Goal: Task Accomplishment & Management: Manage account settings

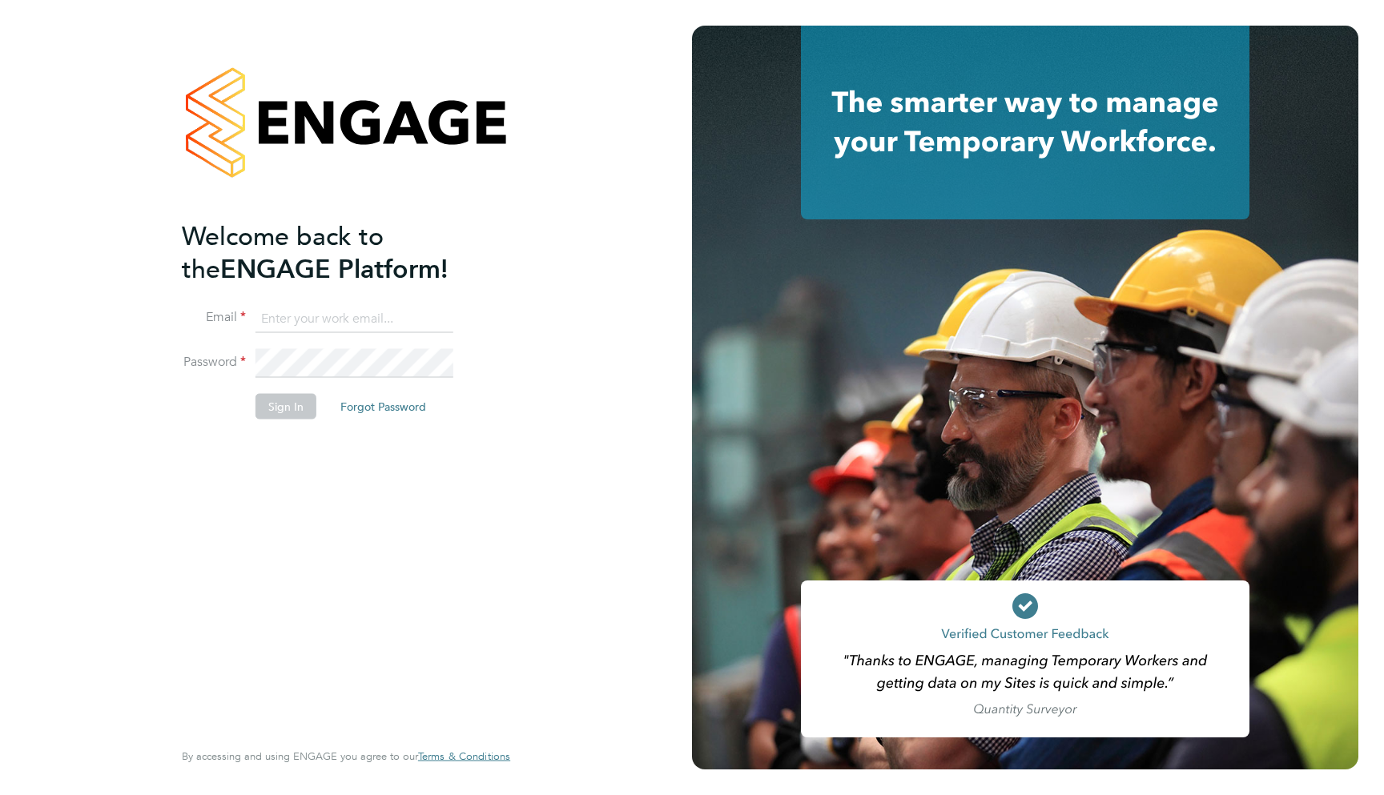
click at [332, 275] on h2 "Welcome back to the ENGAGE Platform!" at bounding box center [338, 252] width 312 height 66
click at [315, 324] on input at bounding box center [354, 318] width 198 height 29
click at [310, 321] on input at bounding box center [354, 318] width 198 height 29
type input "support@engagelabs.io"
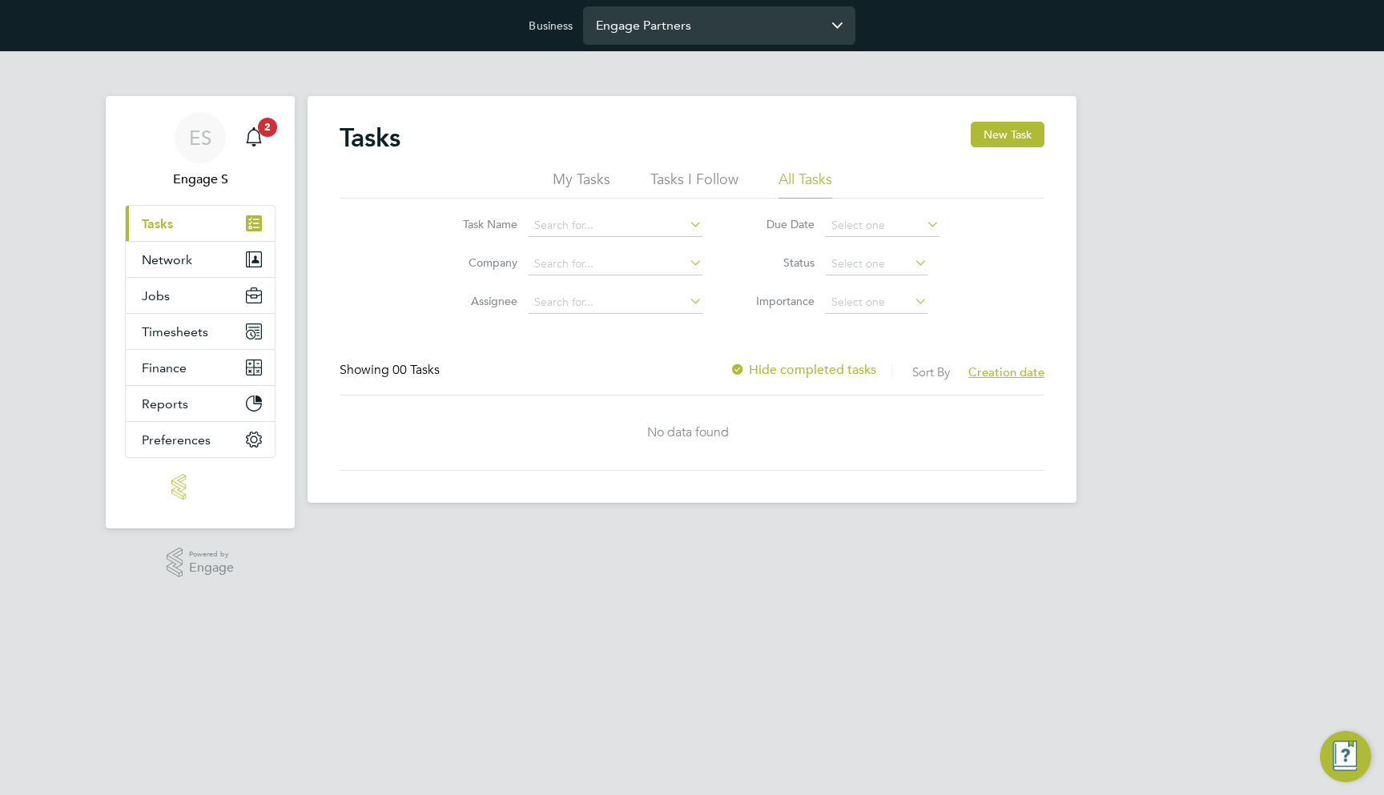
click at [675, 25] on input "Engage Partners" at bounding box center [719, 25] width 272 height 38
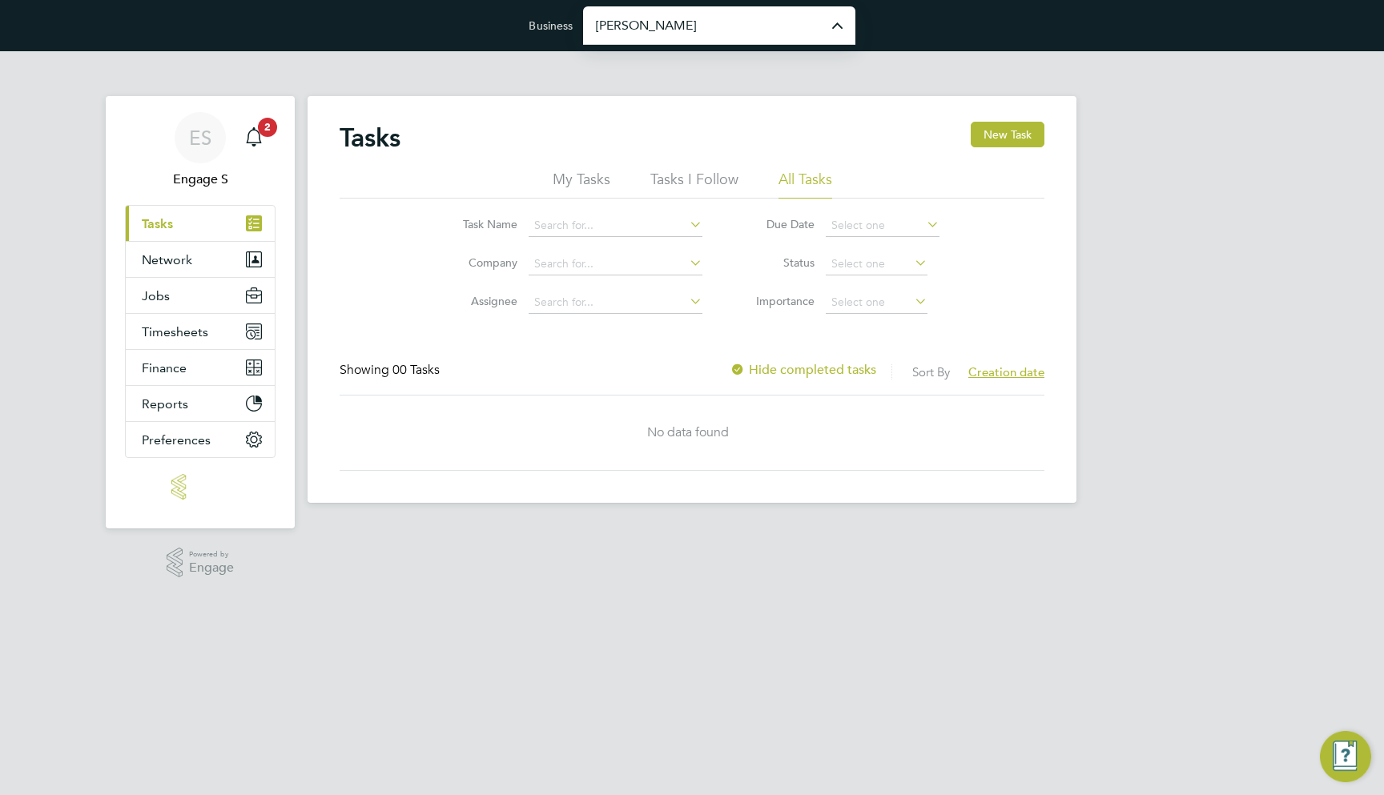
type input "[PERSON_NAME] Construction & Infrastructure Ltd"
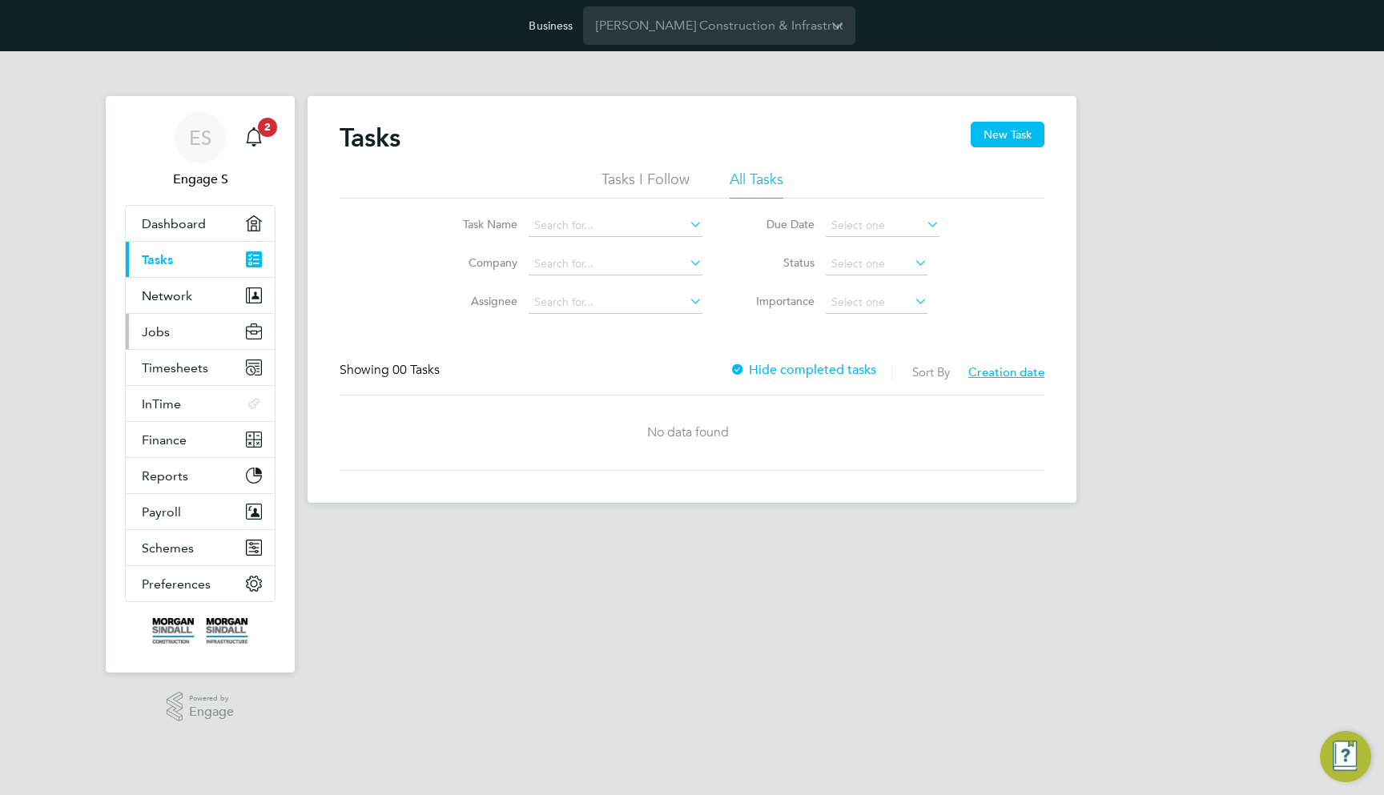
click at [187, 332] on button "Jobs" at bounding box center [200, 331] width 149 height 35
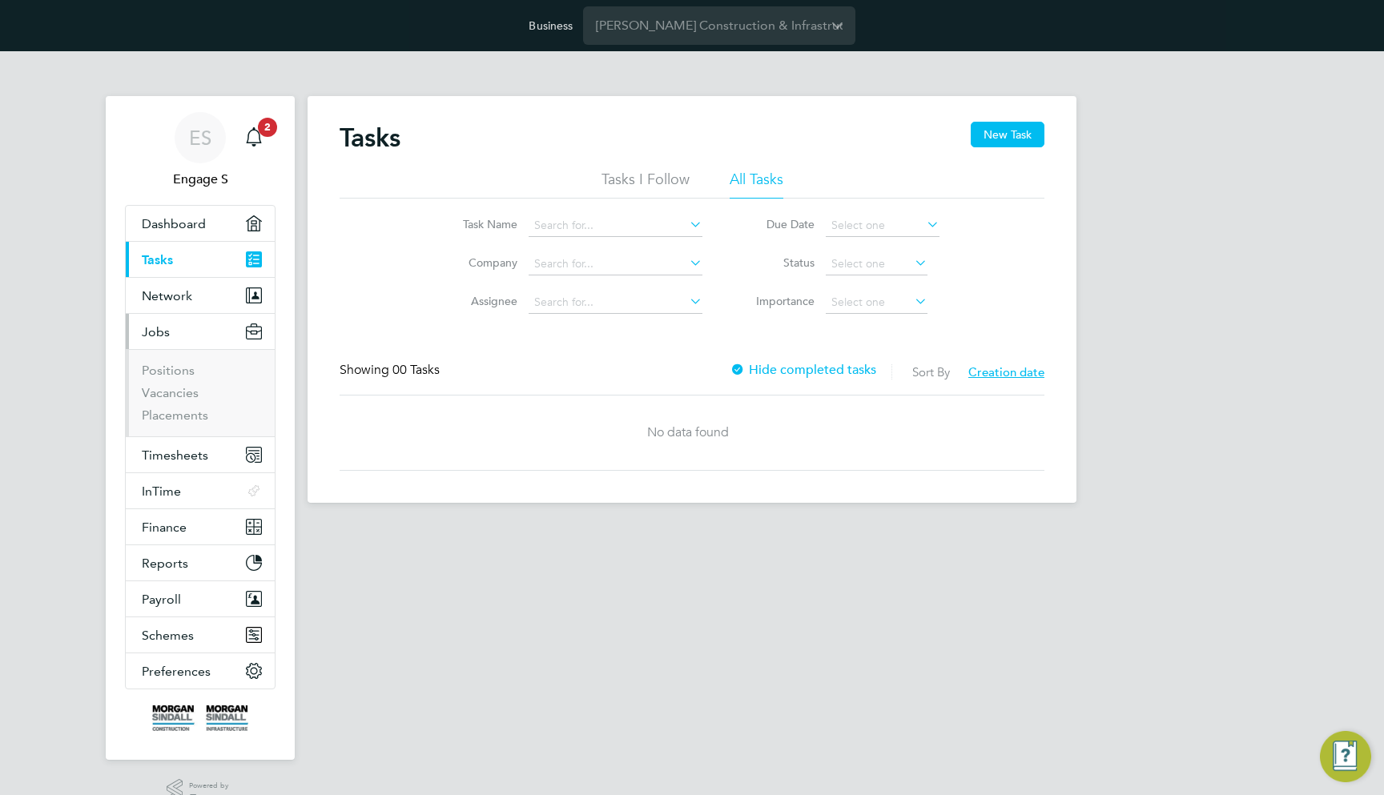
click at [187, 374] on link "Positions" at bounding box center [168, 370] width 53 height 15
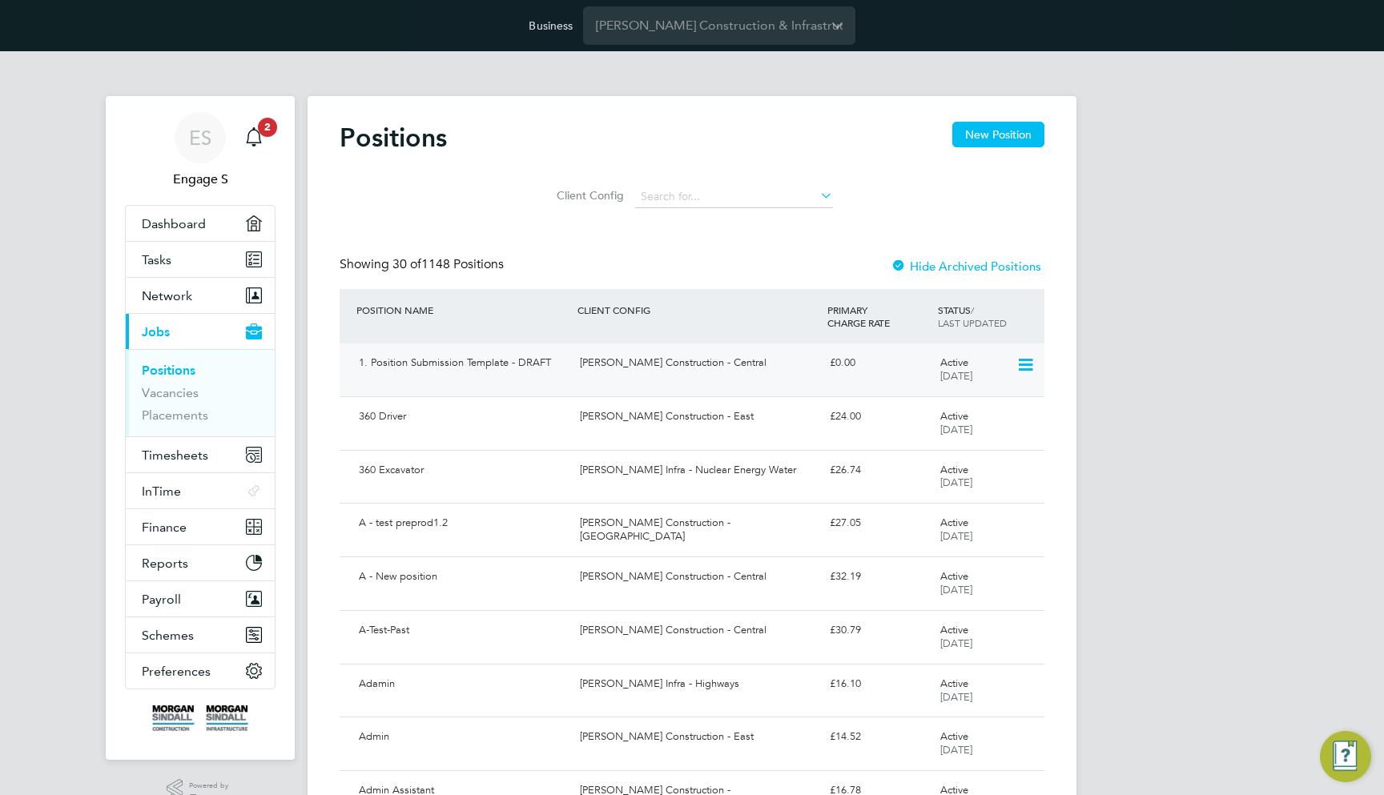
click at [800, 366] on div "Morgan Sindall Construction - Central" at bounding box center [697, 363] width 249 height 26
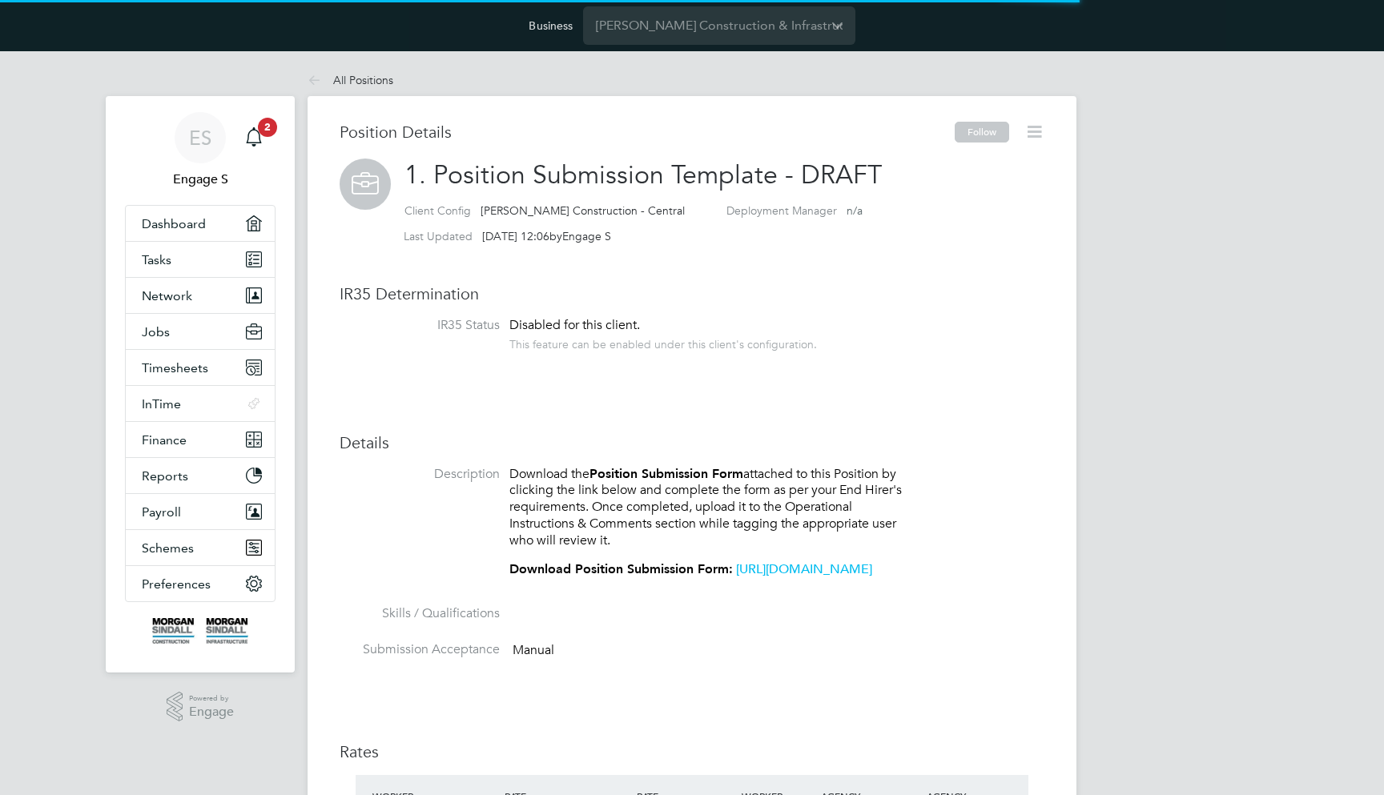
scroll to position [26, 133]
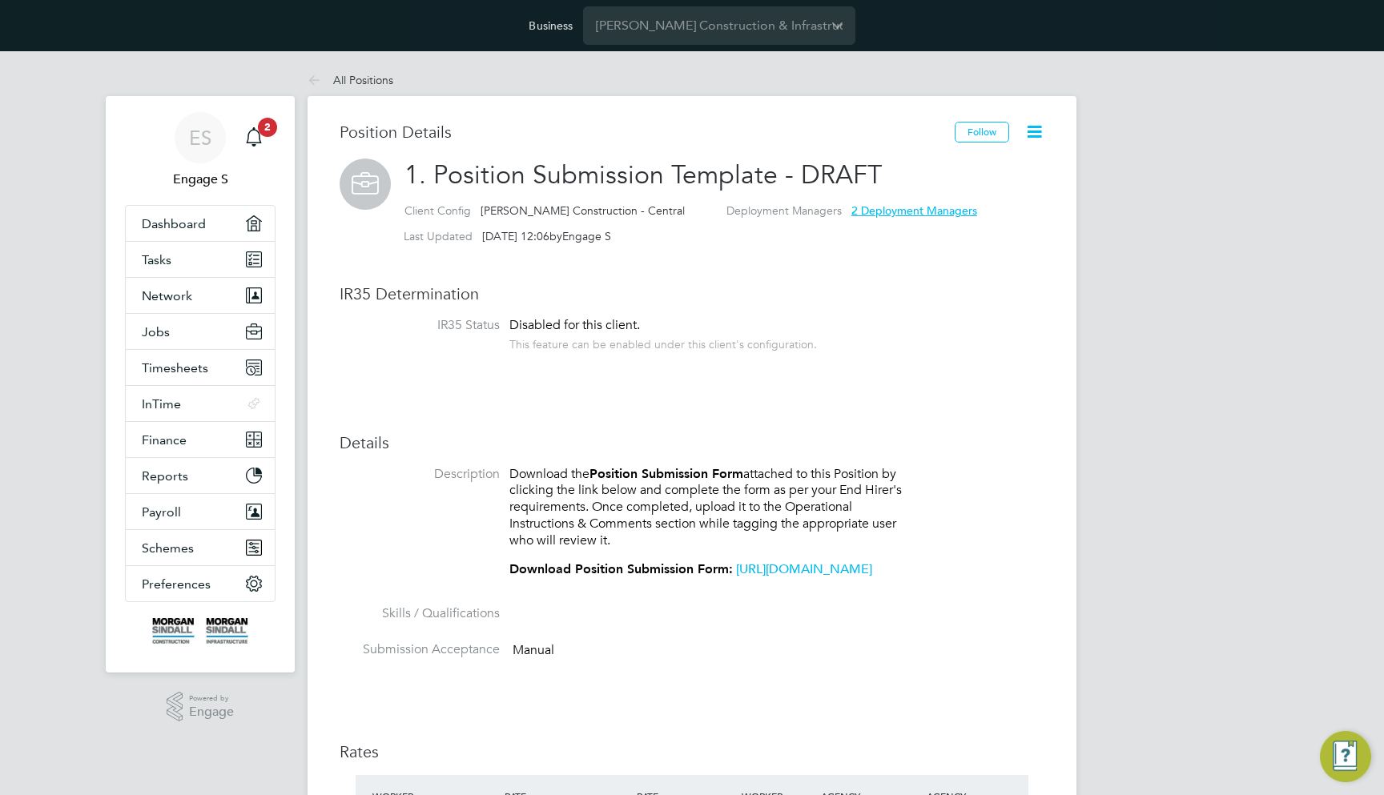
click at [1044, 127] on icon at bounding box center [1034, 132] width 20 height 20
click at [974, 272] on li "Followers" at bounding box center [982, 269] width 118 height 22
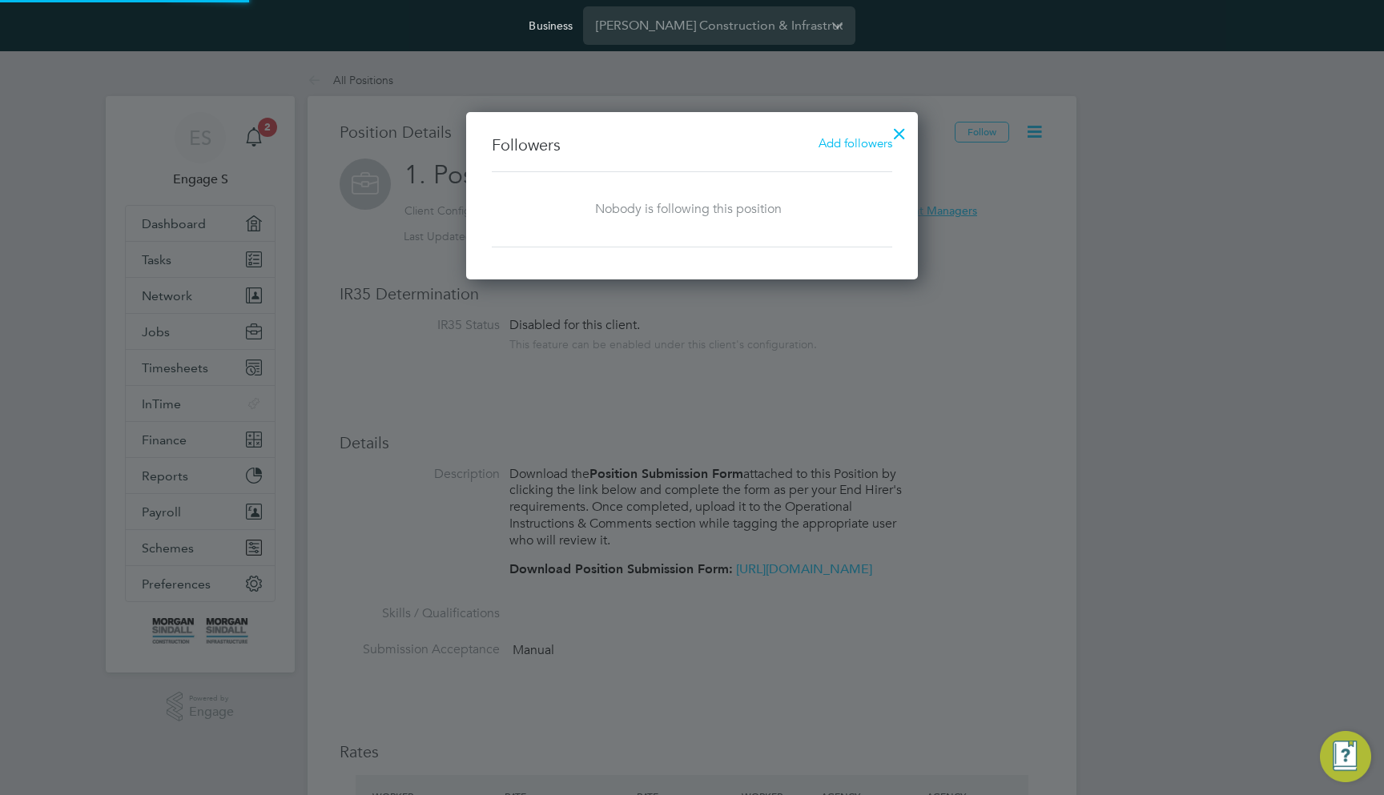
scroll to position [167, 452]
click at [826, 143] on span "Add followers" at bounding box center [855, 142] width 74 height 15
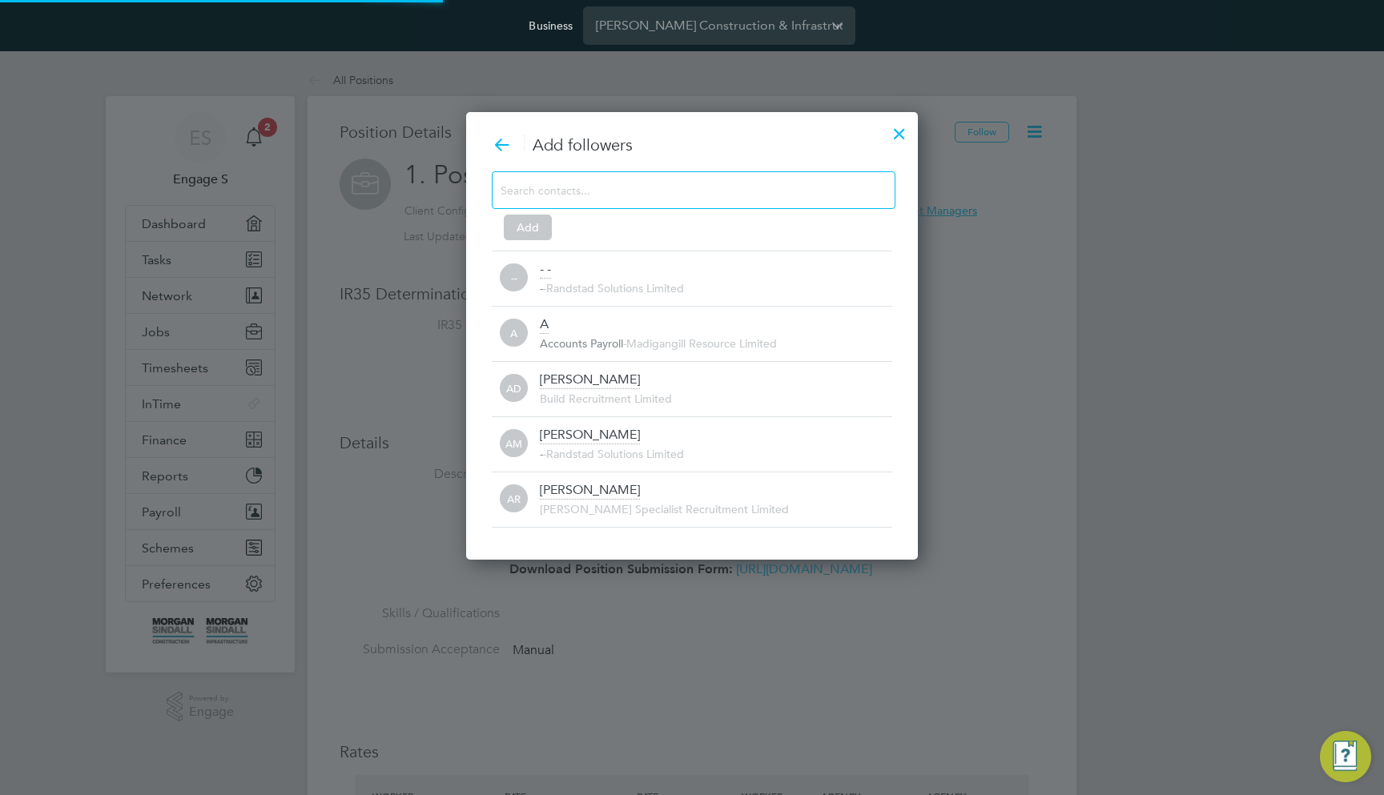
scroll to position [0, 0]
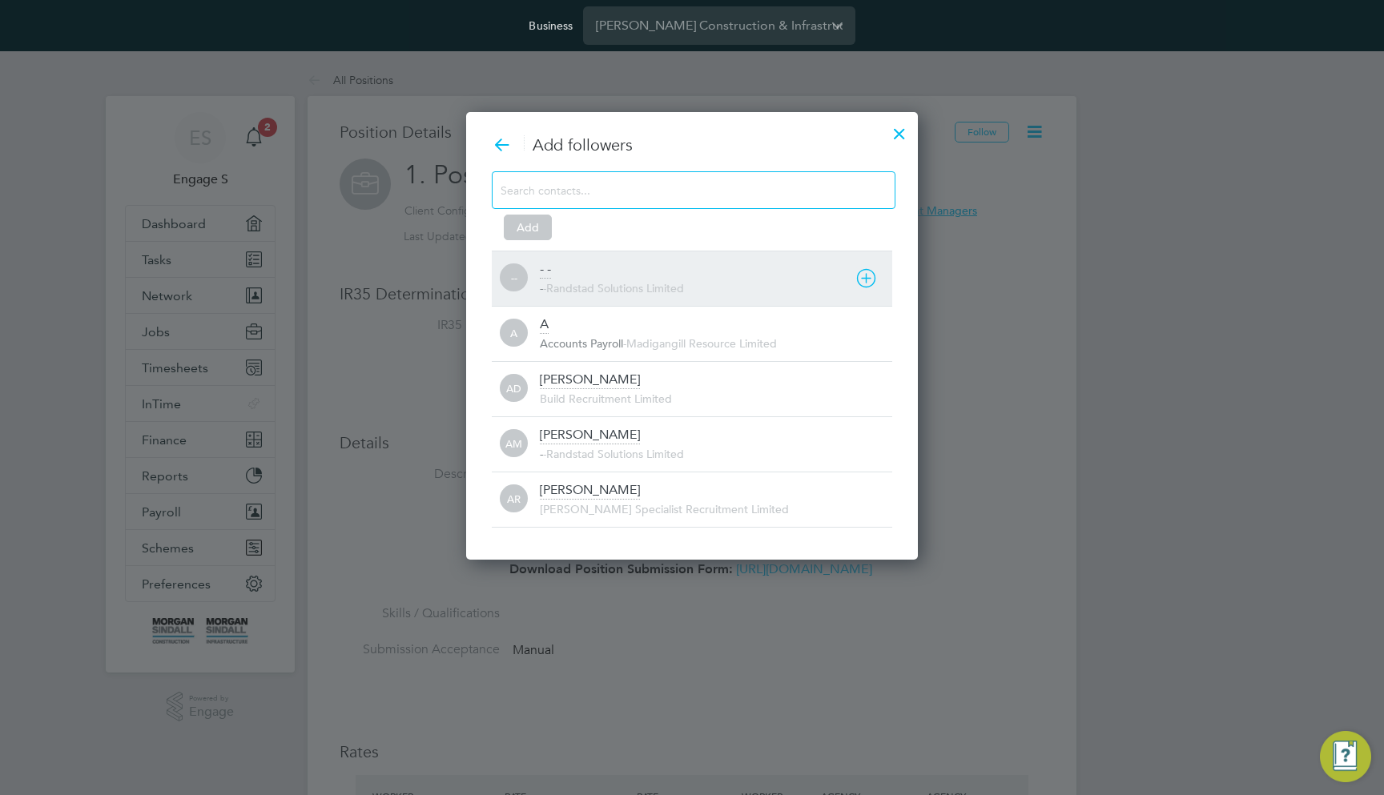
click at [834, 275] on div "- - - - Randstad Solutions Limited" at bounding box center [716, 278] width 352 height 35
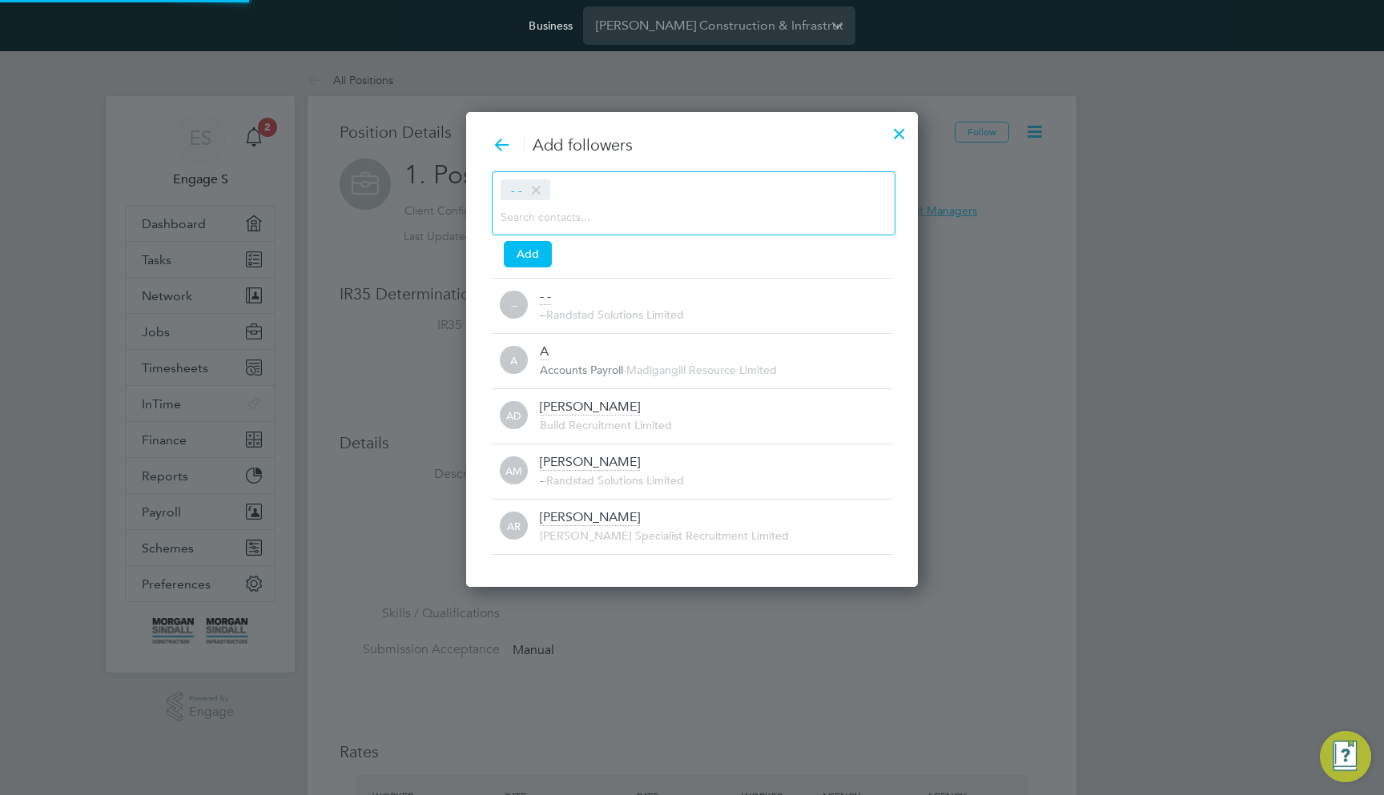
scroll to position [8, 8]
click at [536, 250] on button "Add" at bounding box center [528, 254] width 48 height 26
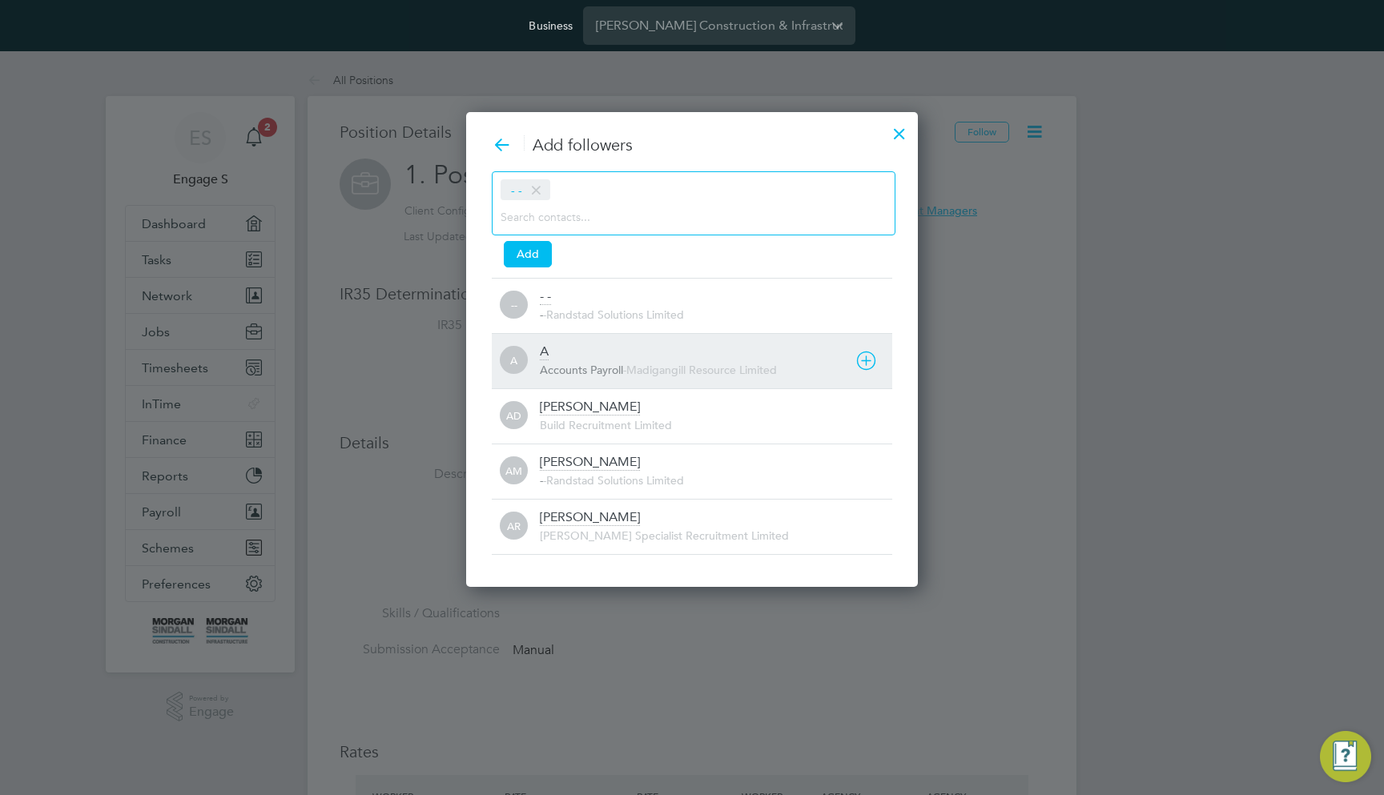
scroll to position [1, 0]
click at [839, 377] on div "Accounts Payroll - Madigangill Resource Limited" at bounding box center [716, 370] width 352 height 16
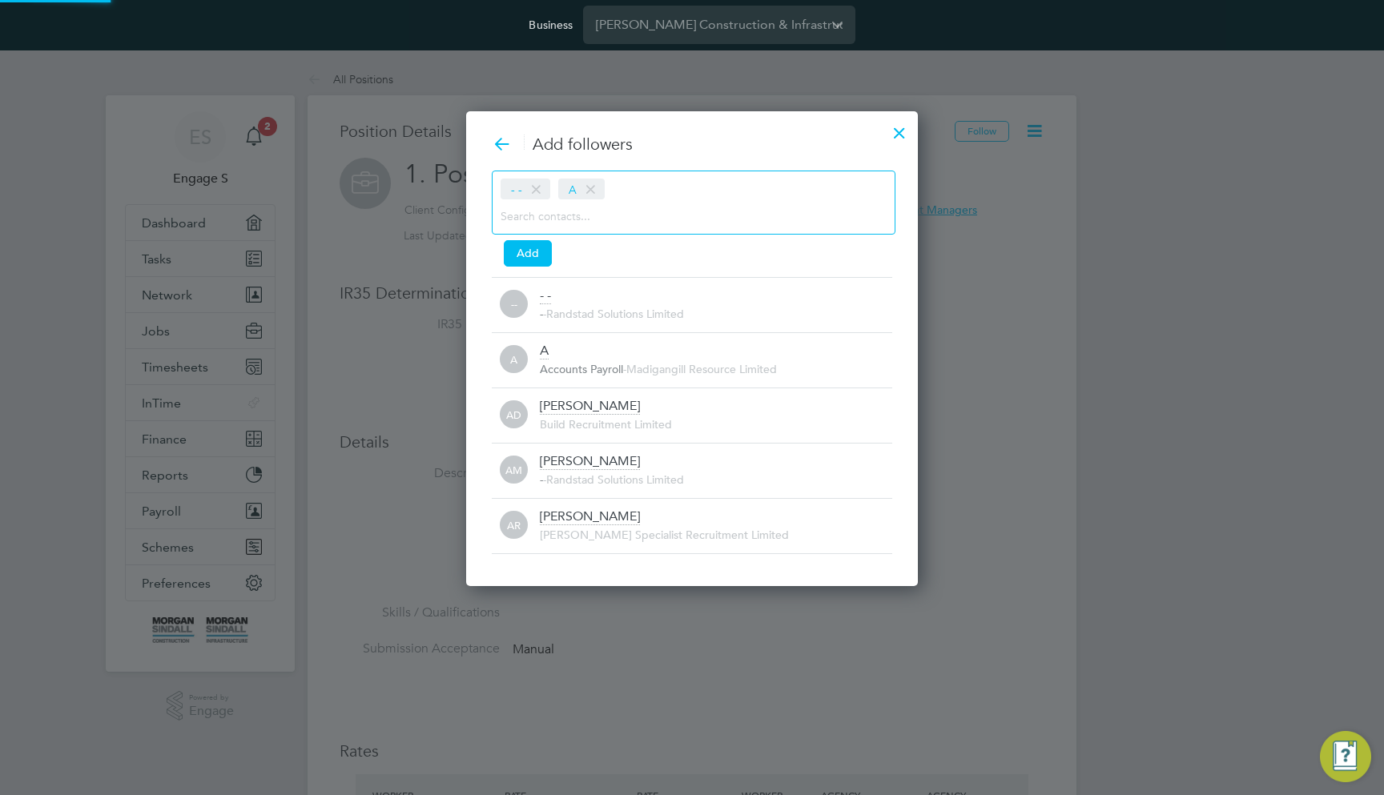
scroll to position [8, 8]
click at [751, 416] on div "Aaron D Build Recruitment Limited" at bounding box center [716, 415] width 352 height 35
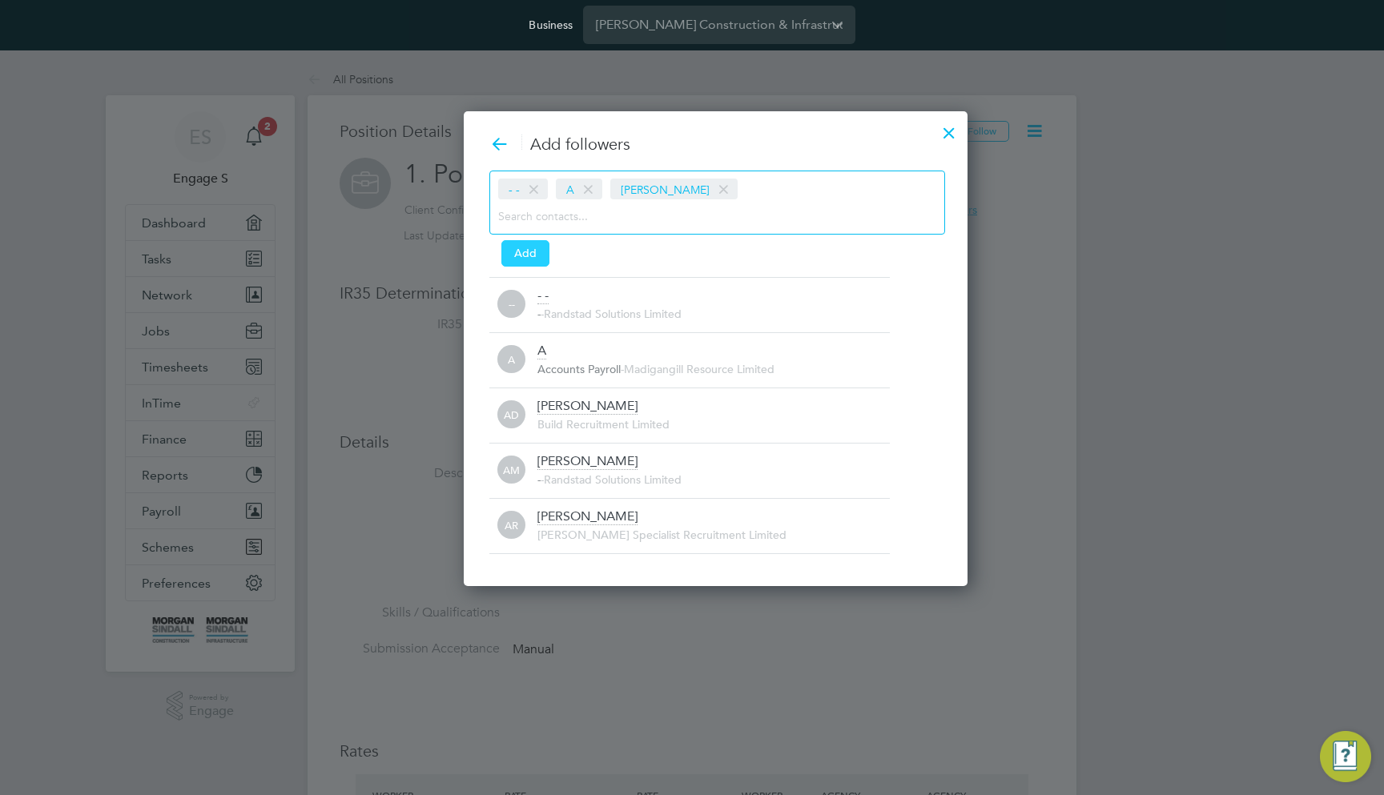
click at [520, 256] on button "Add" at bounding box center [525, 253] width 48 height 26
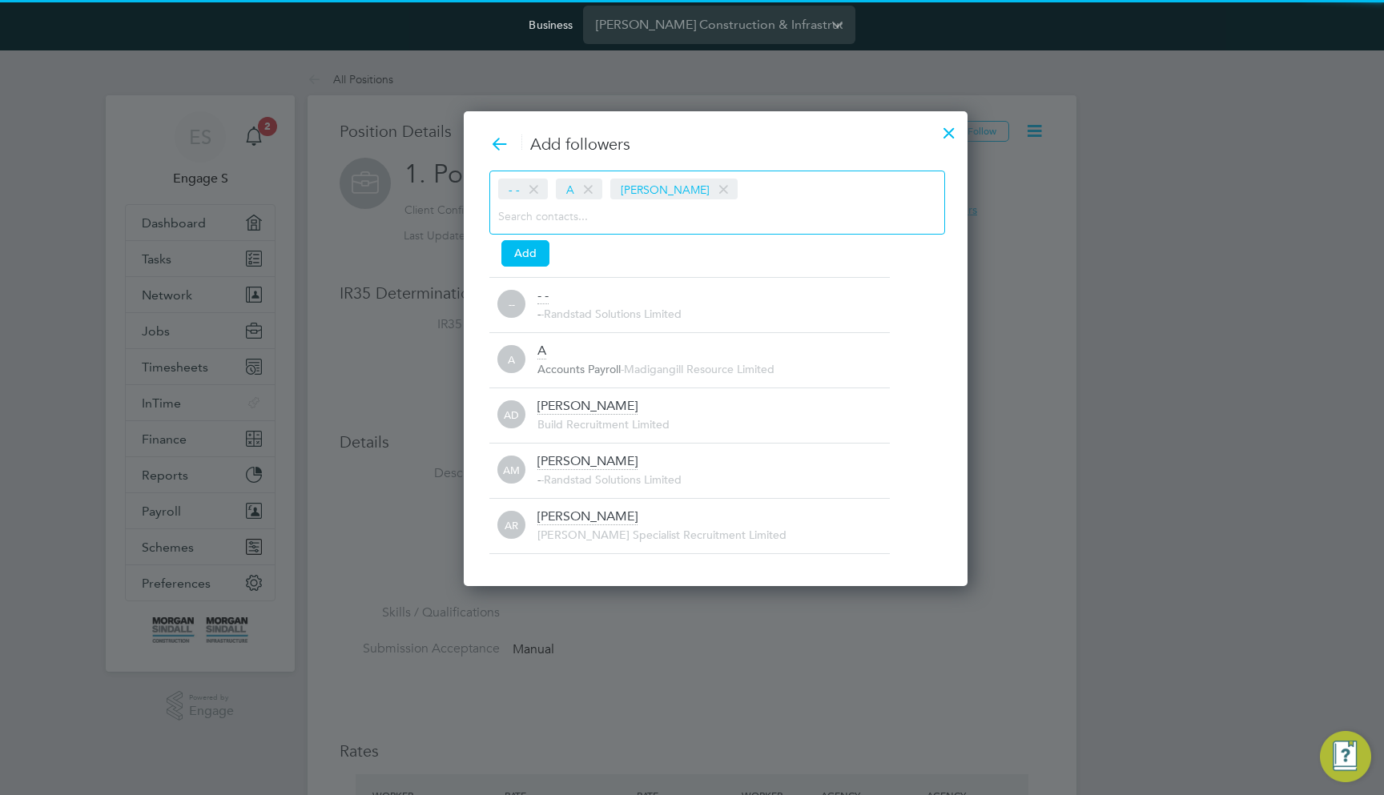
click at [536, 191] on span at bounding box center [533, 190] width 23 height 30
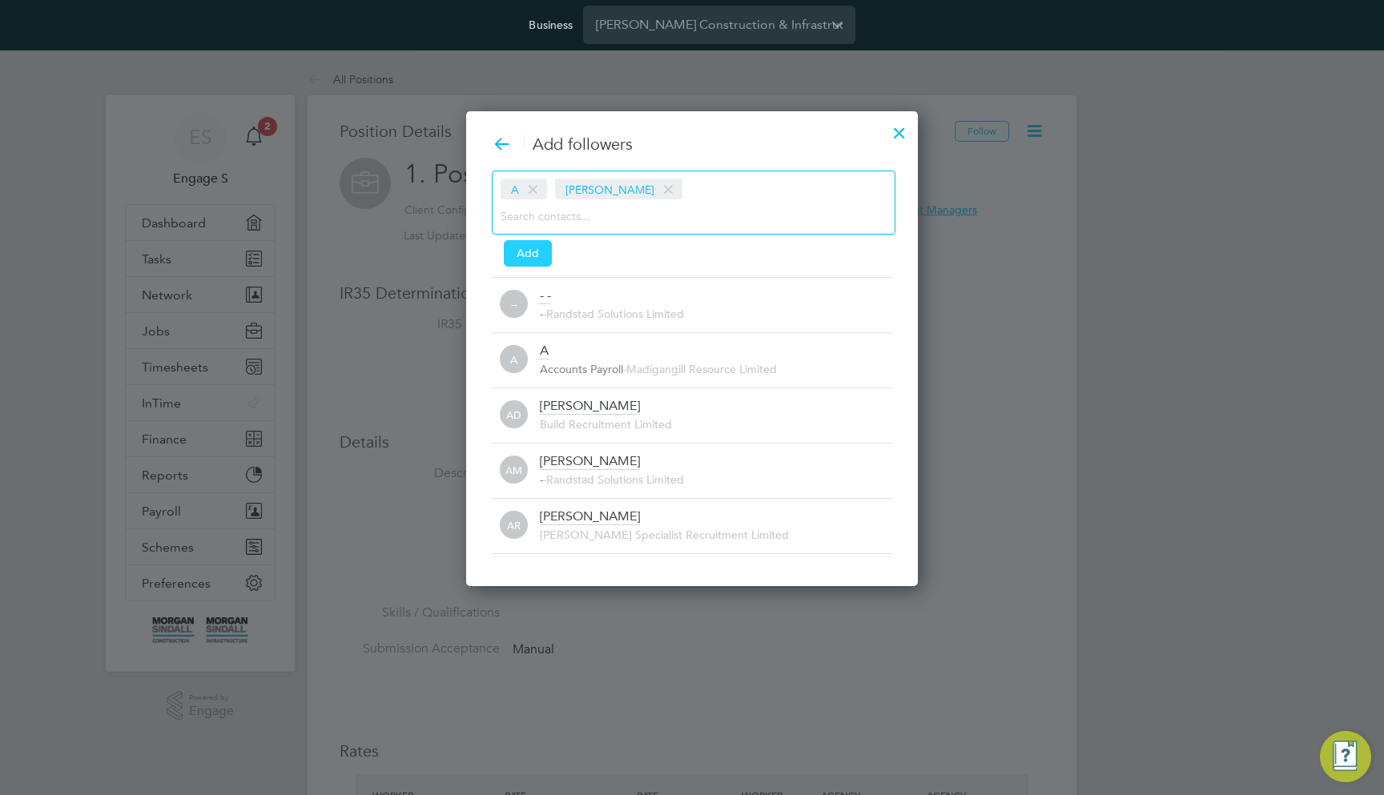
click at [536, 248] on button "Add" at bounding box center [528, 253] width 48 height 26
click at [907, 119] on div at bounding box center [899, 128] width 29 height 29
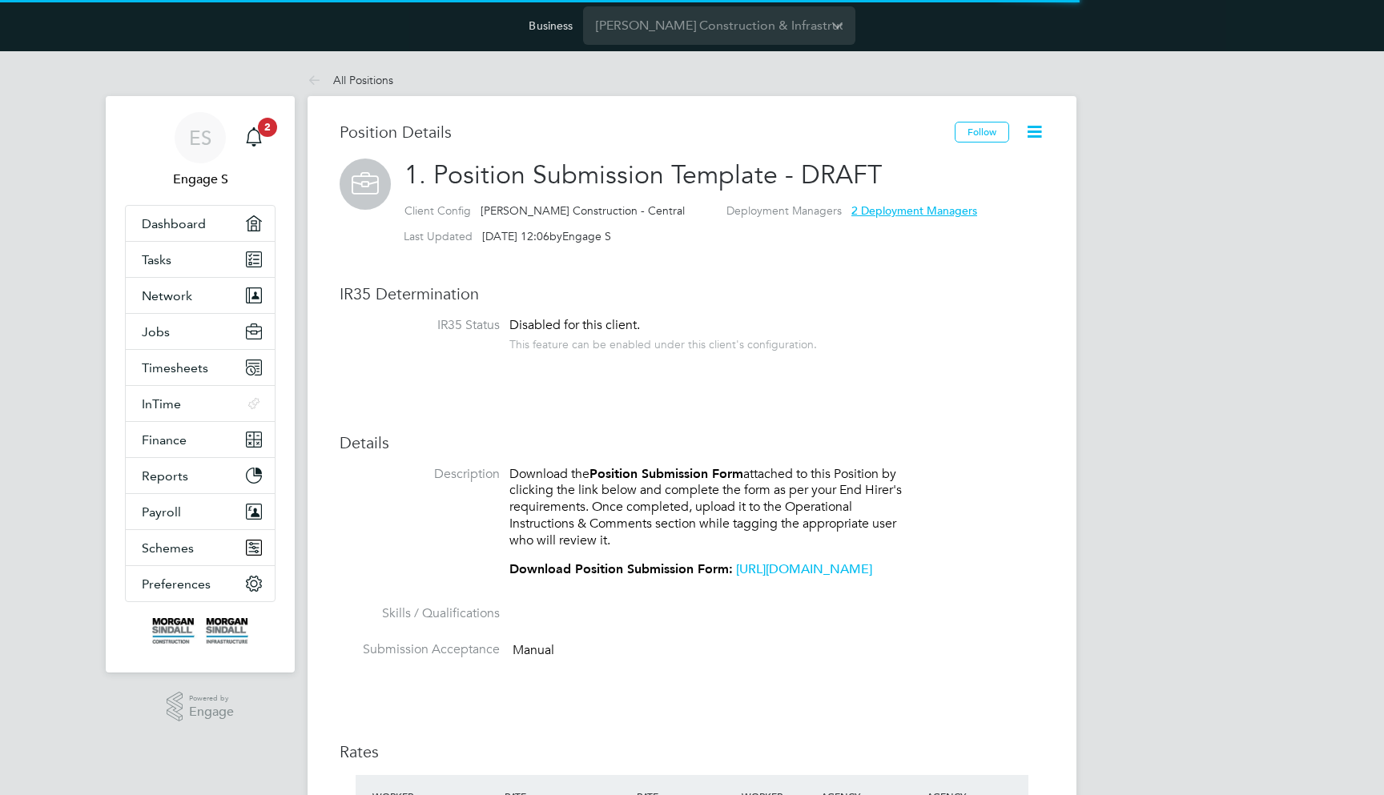
scroll to position [26, 133]
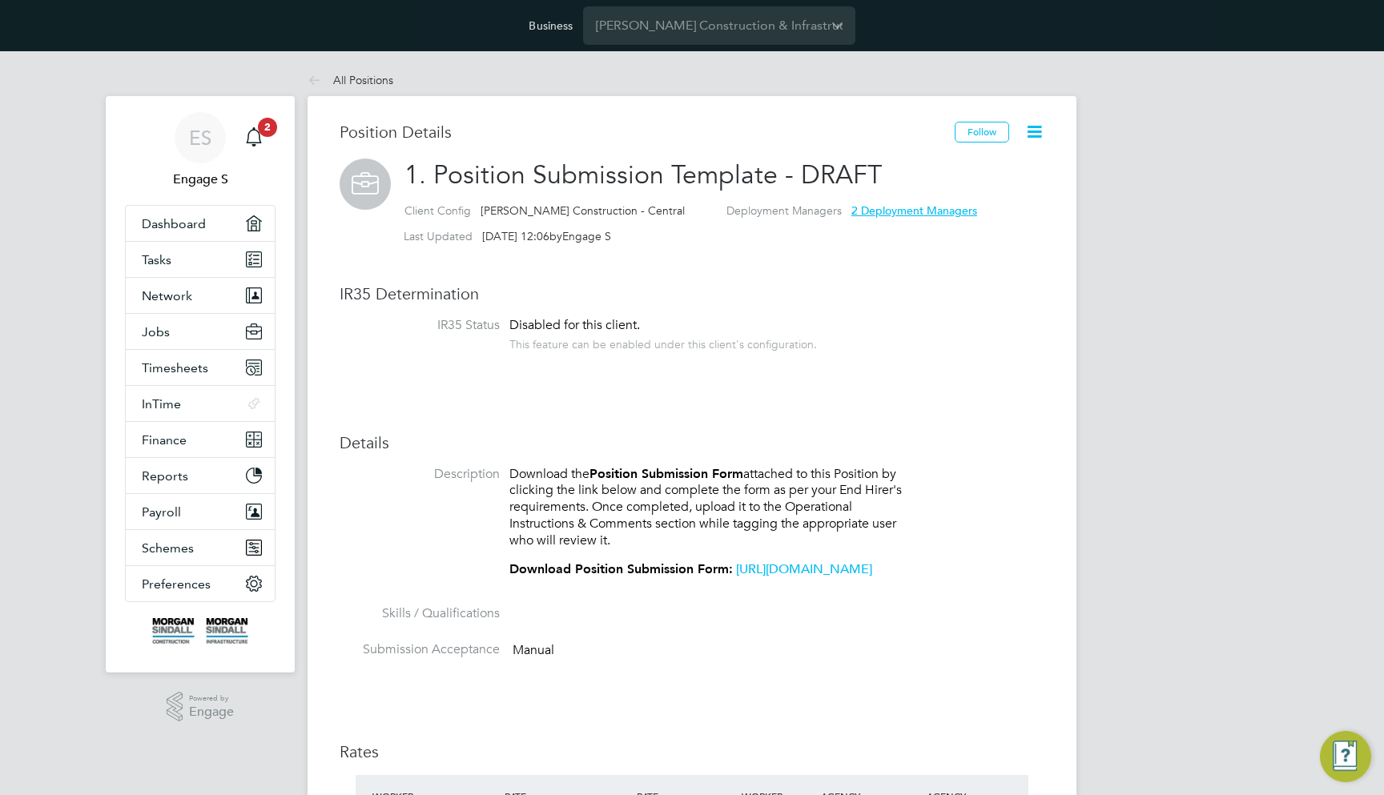
click at [1044, 127] on icon at bounding box center [1034, 132] width 20 height 20
click at [972, 264] on li "Followers" at bounding box center [982, 269] width 118 height 22
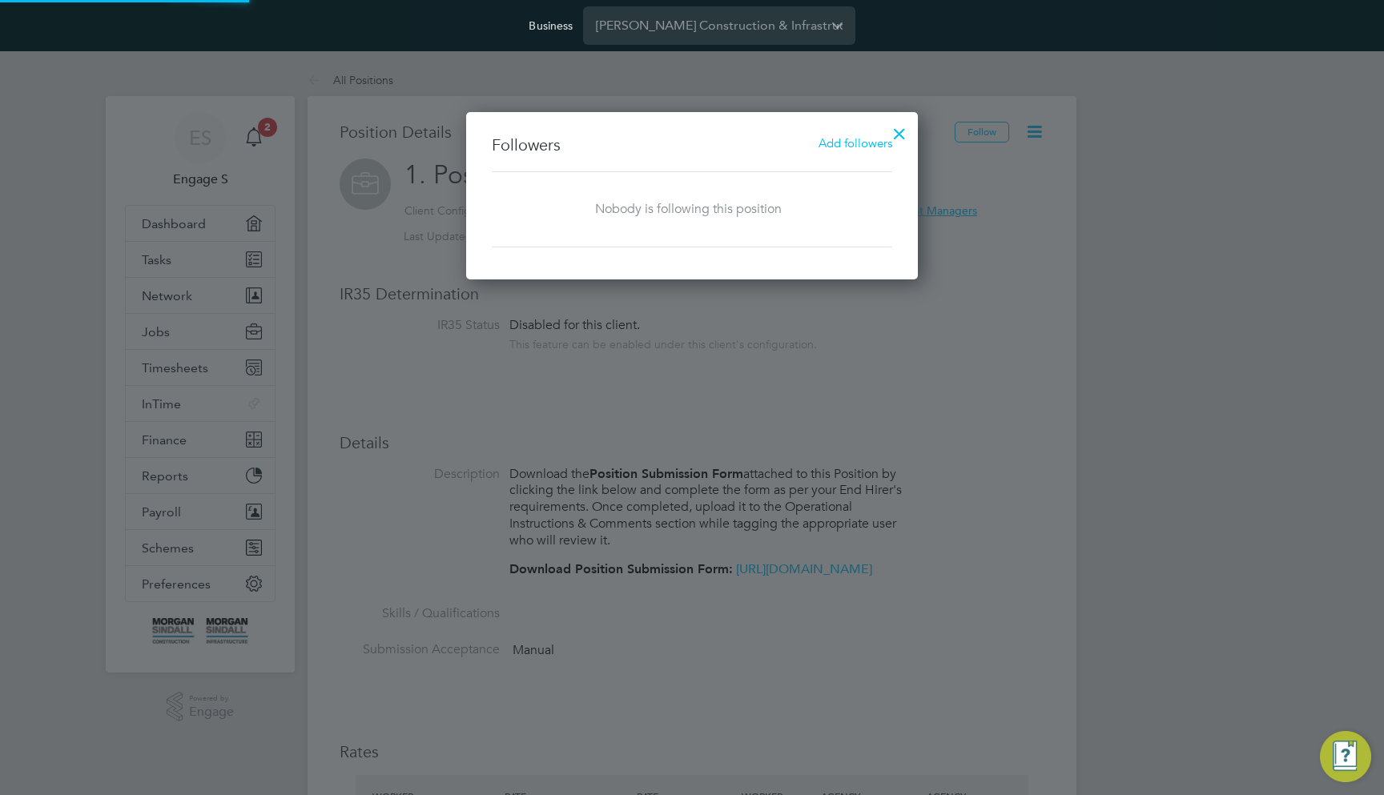
scroll to position [167, 452]
click at [852, 149] on span "Add followers" at bounding box center [855, 142] width 74 height 15
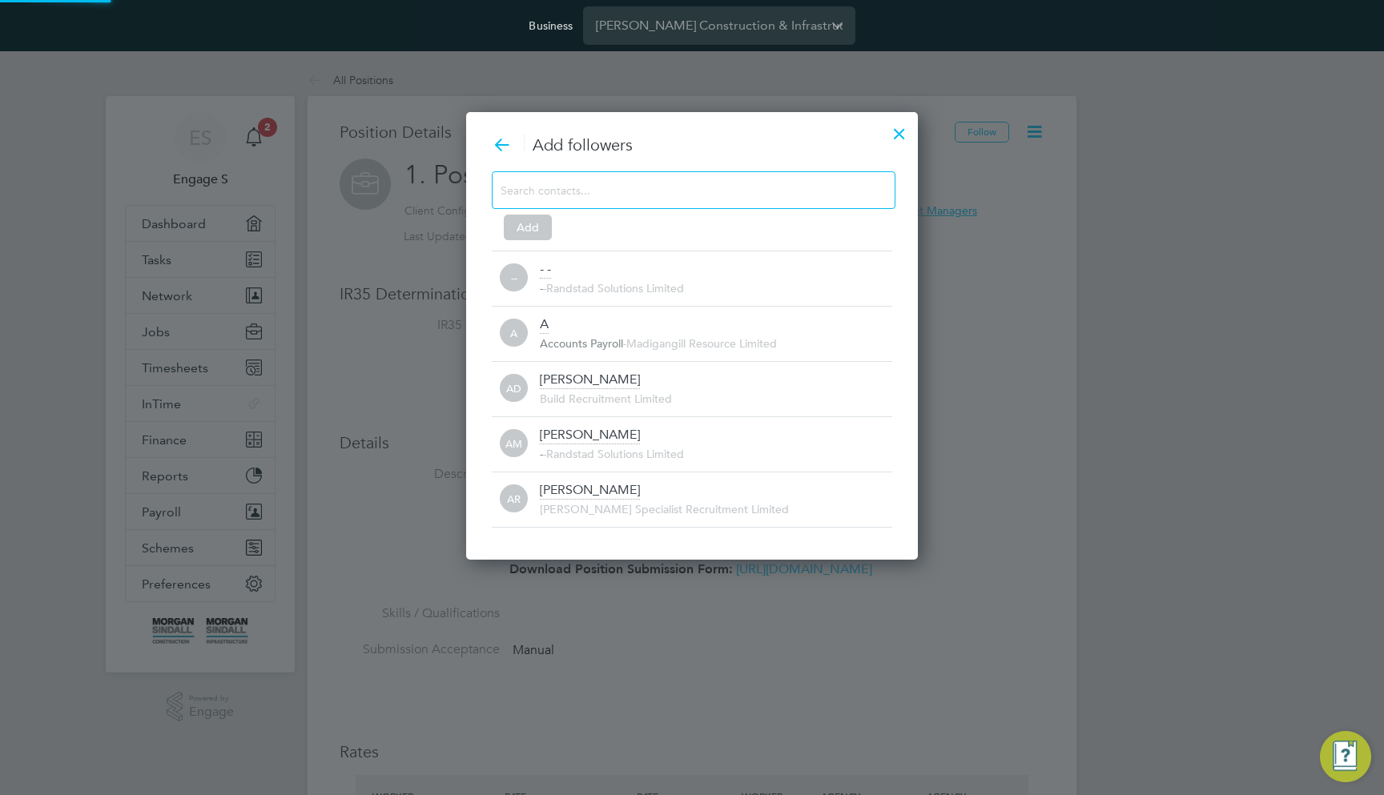
scroll to position [0, 0]
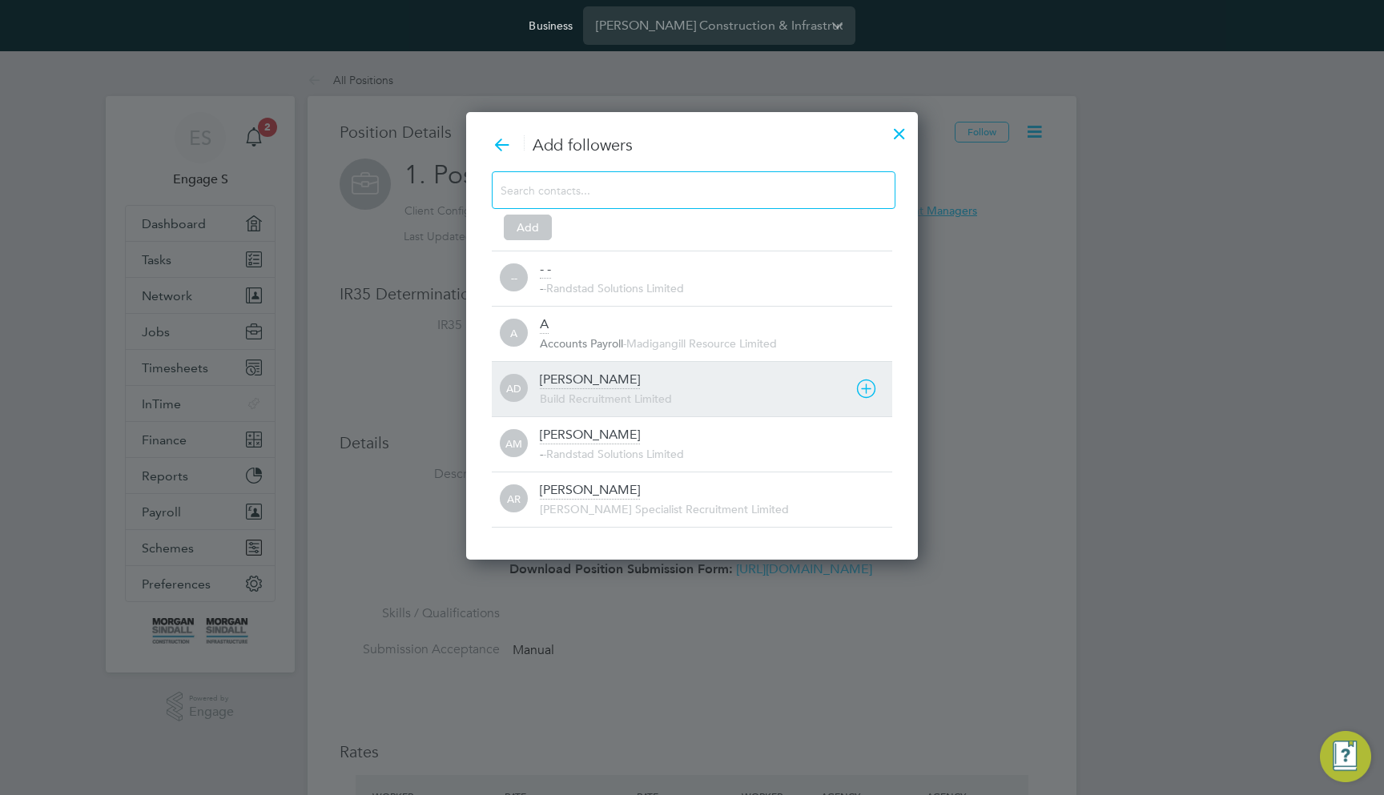
click at [856, 397] on icon at bounding box center [866, 389] width 20 height 20
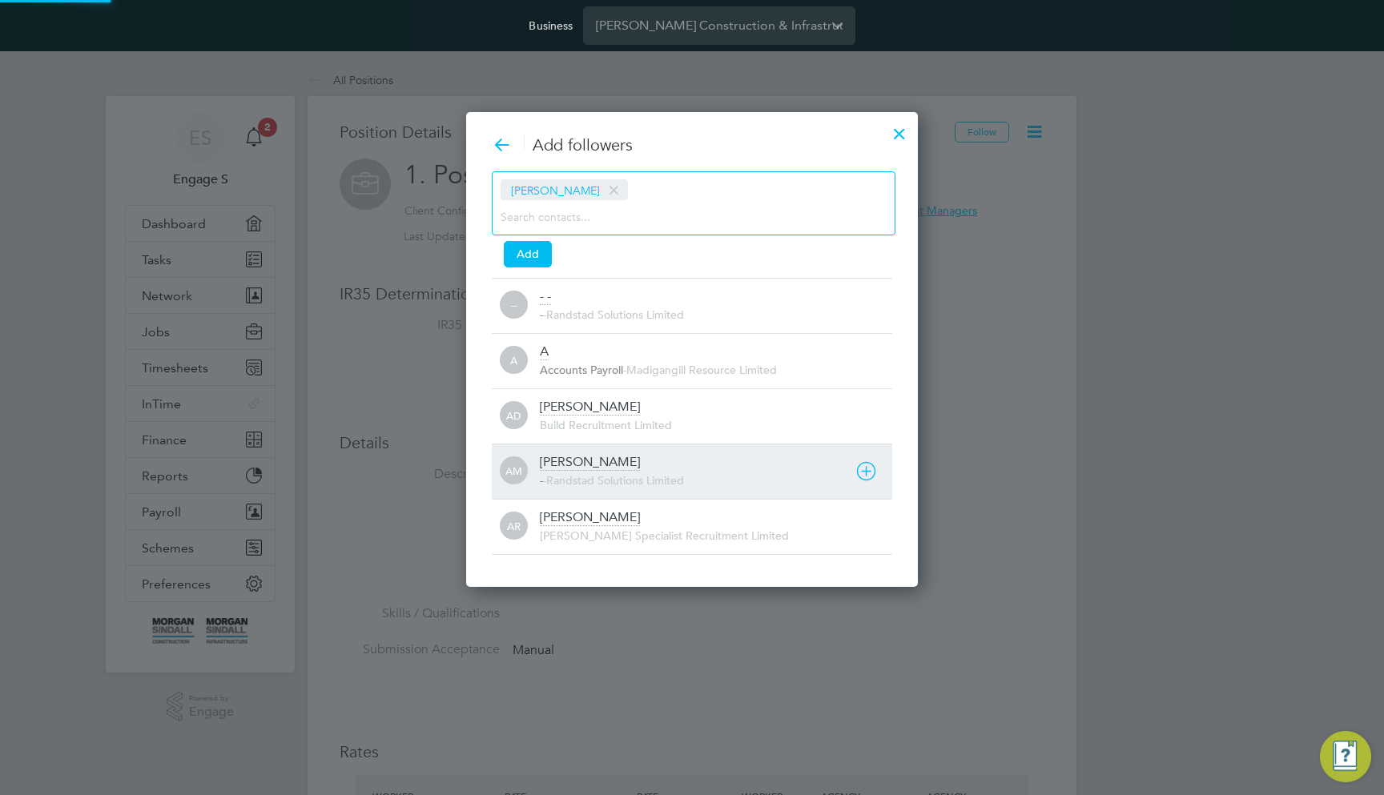
scroll to position [17, 353]
click at [867, 464] on icon at bounding box center [866, 471] width 20 height 20
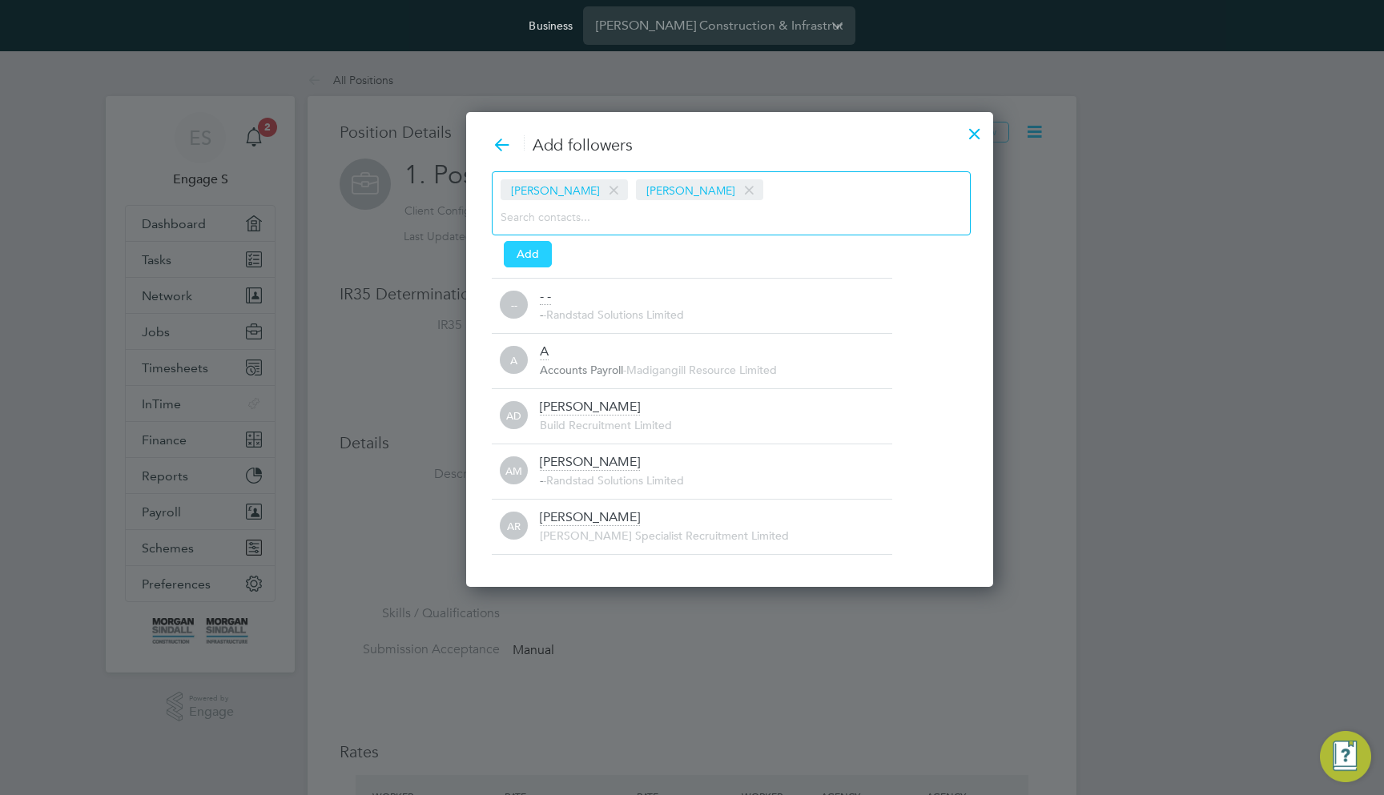
click at [525, 252] on button "Add" at bounding box center [528, 254] width 48 height 26
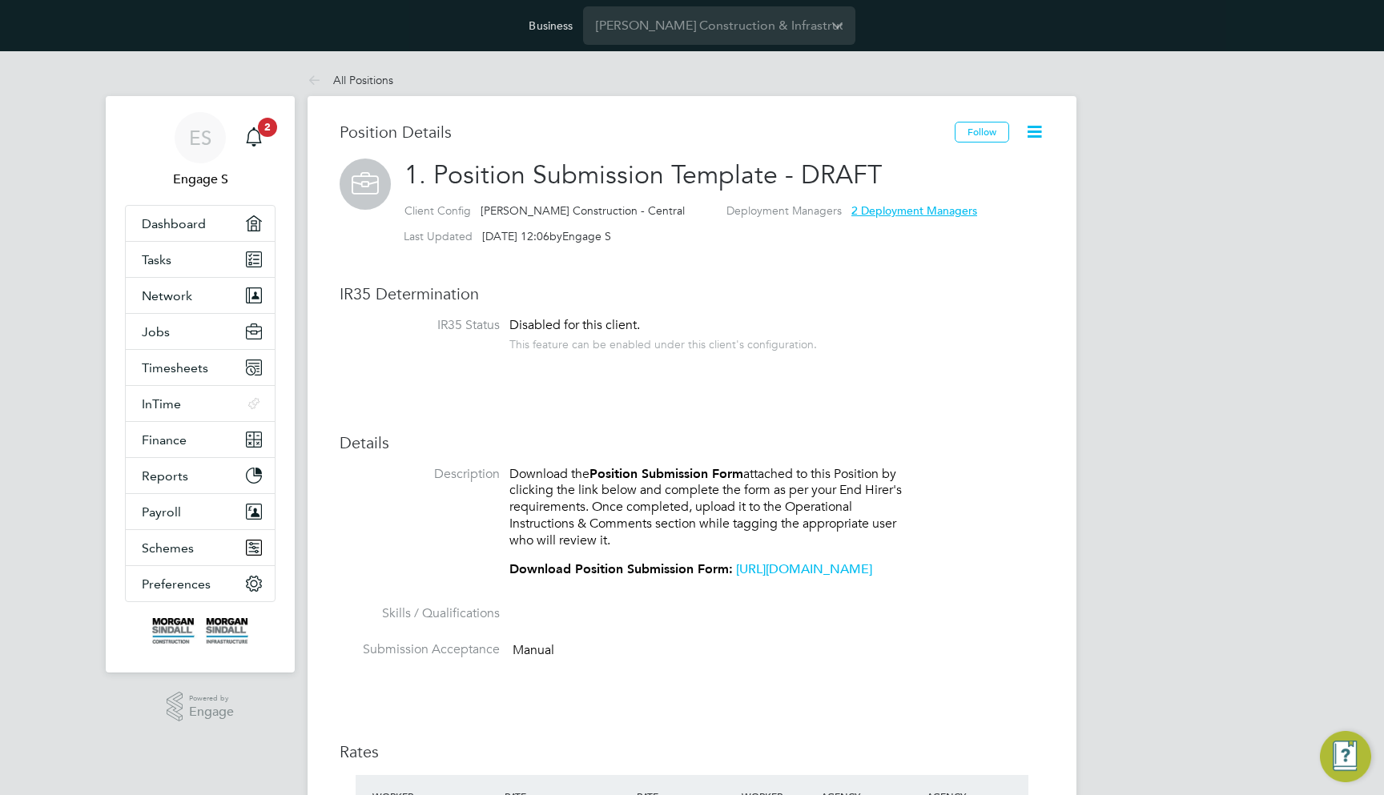
click at [408, 78] on ul "All Positions" at bounding box center [366, 80] width 118 height 32
click at [369, 89] on li "All Positions" at bounding box center [350, 80] width 86 height 32
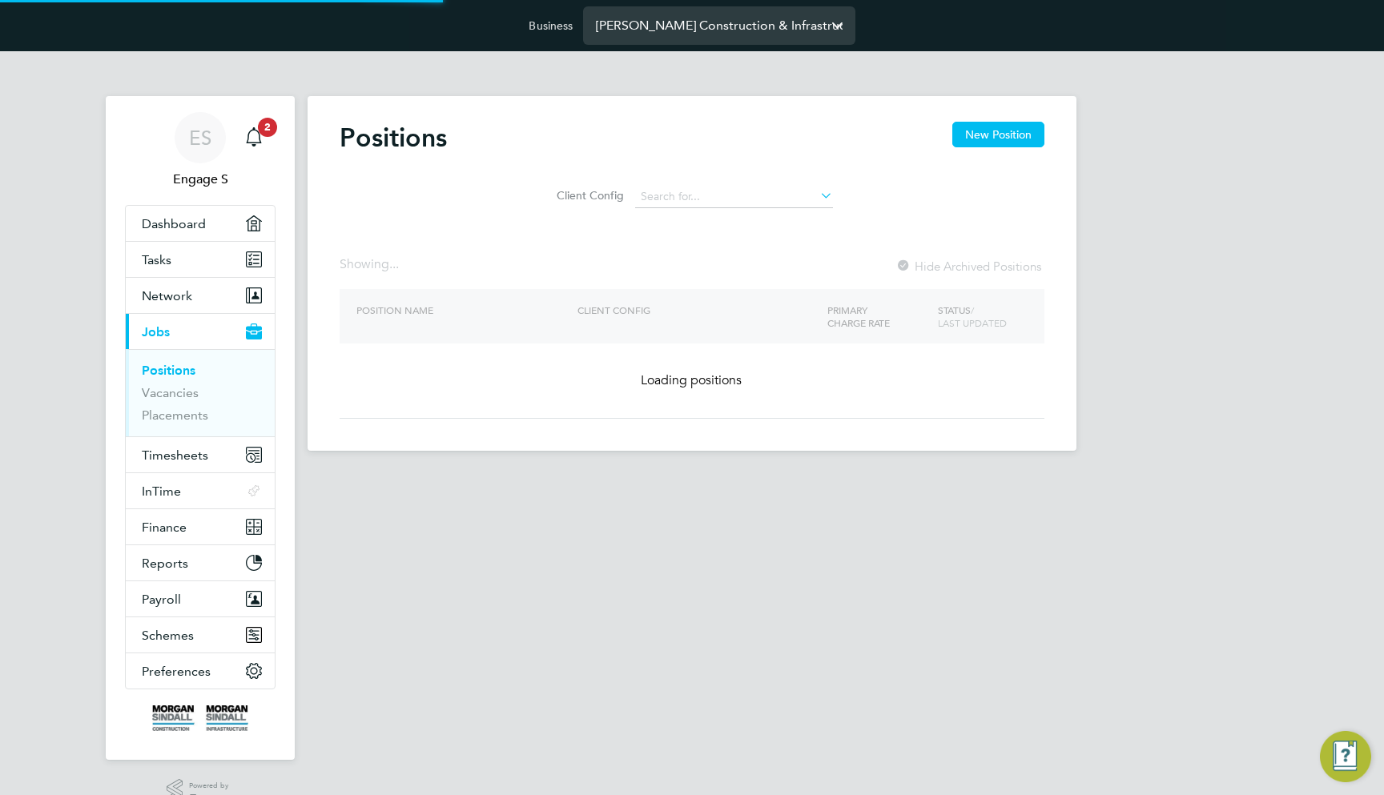
click at [685, 34] on input "Morgan Sindall Construction & Infrastructure Ltd" at bounding box center [719, 25] width 272 height 38
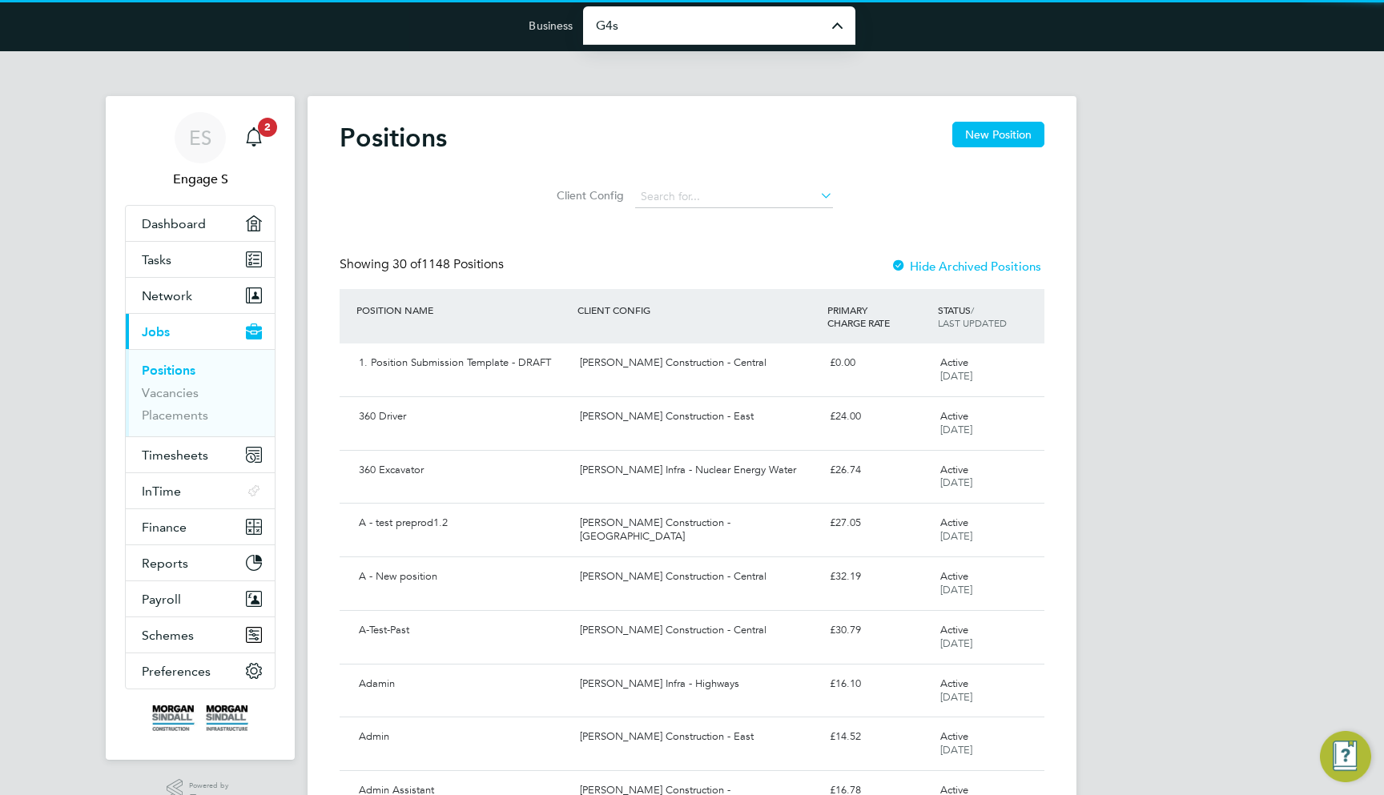
type input "G4S Facilities Management (Uk) Limited"
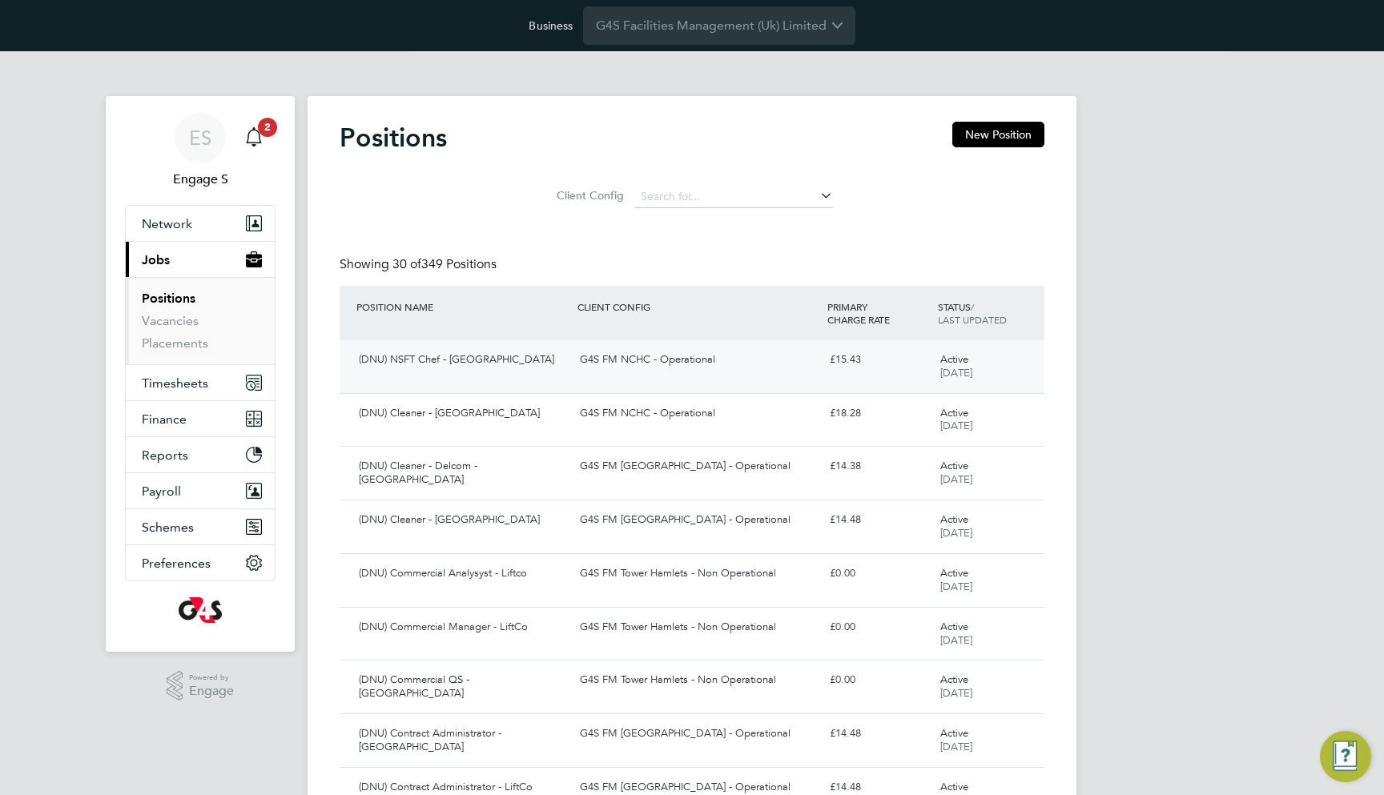
click at [717, 355] on div "G4S FM NCHC - Operational" at bounding box center [697, 360] width 249 height 26
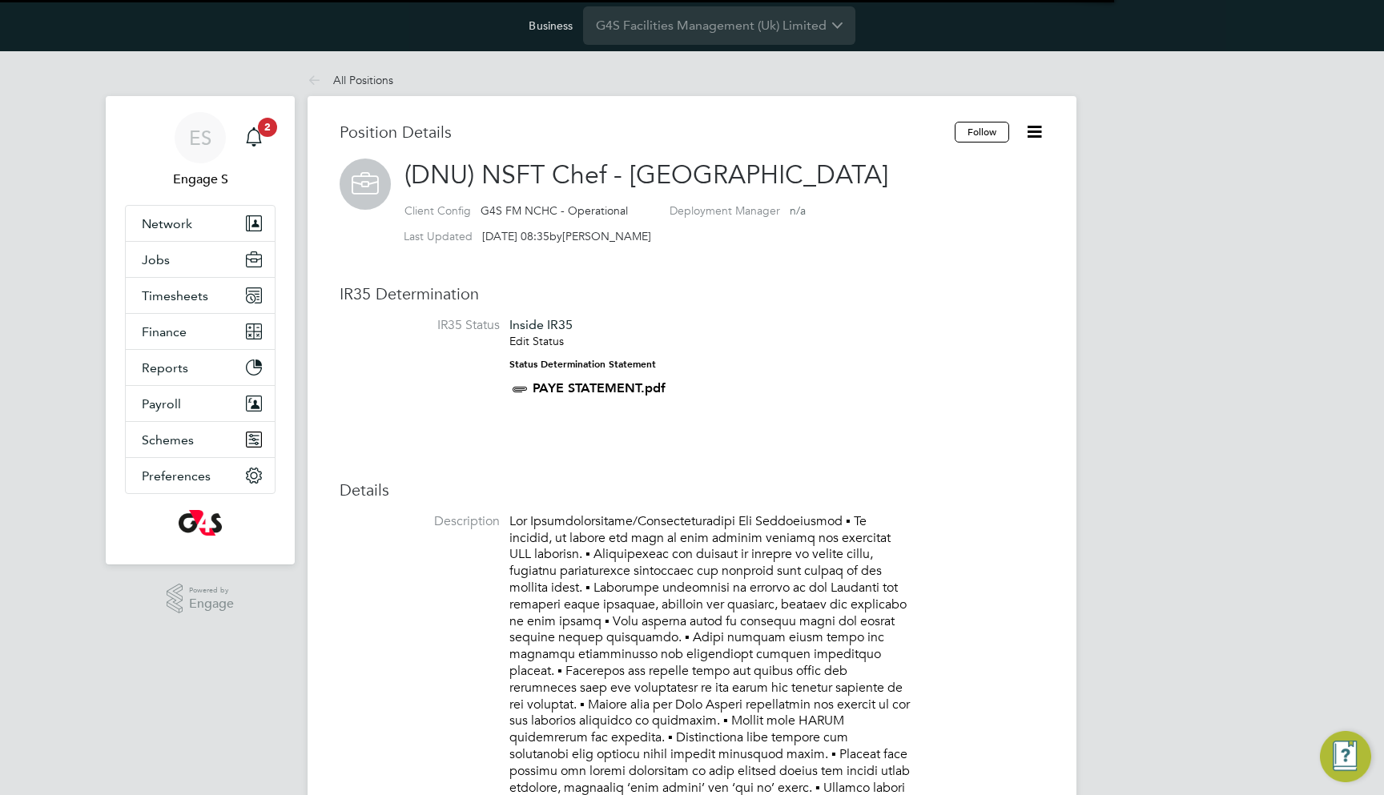
scroll to position [47, 107]
click at [1028, 131] on icon at bounding box center [1034, 132] width 20 height 20
click at [978, 208] on li "Followers" at bounding box center [982, 214] width 118 height 22
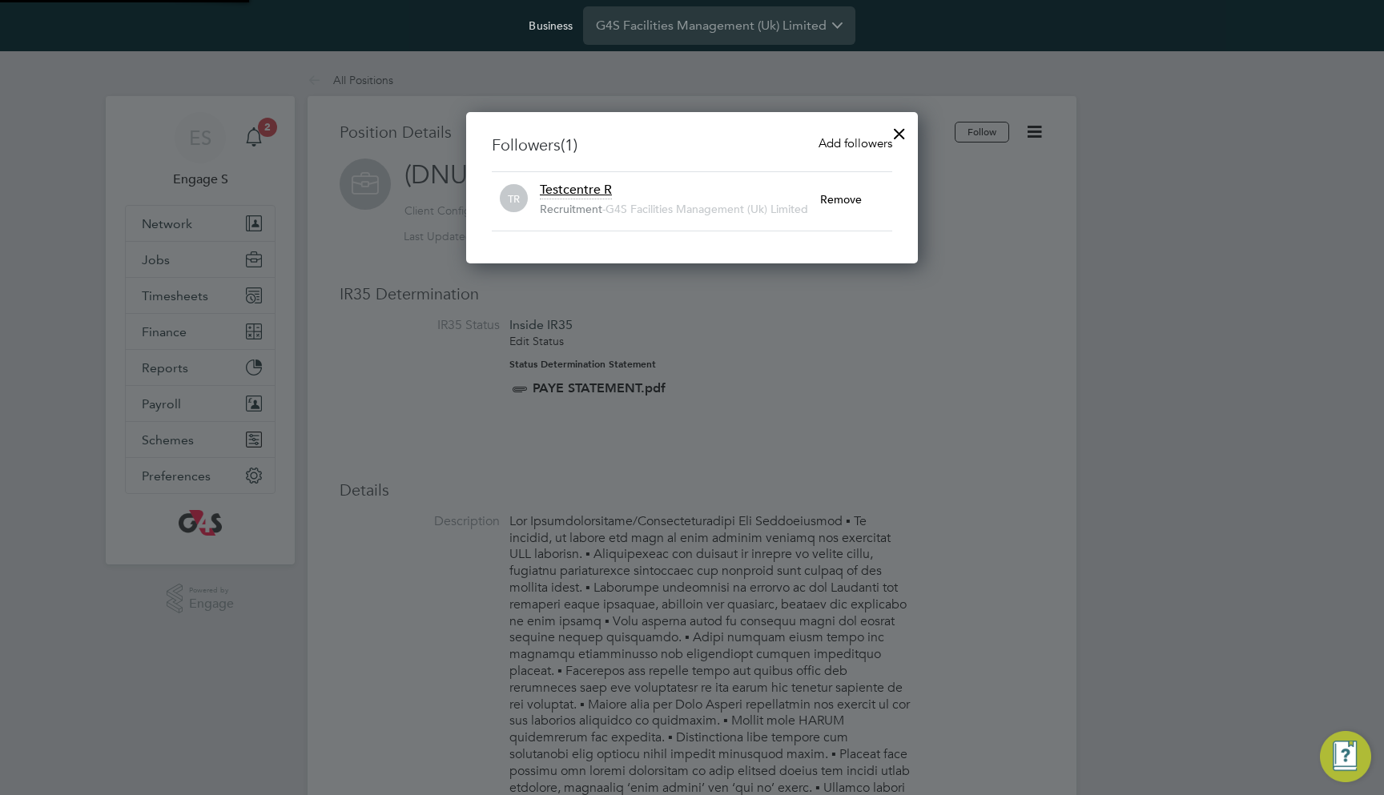
scroll to position [17, 281]
click at [844, 196] on div "Remove" at bounding box center [856, 199] width 72 height 35
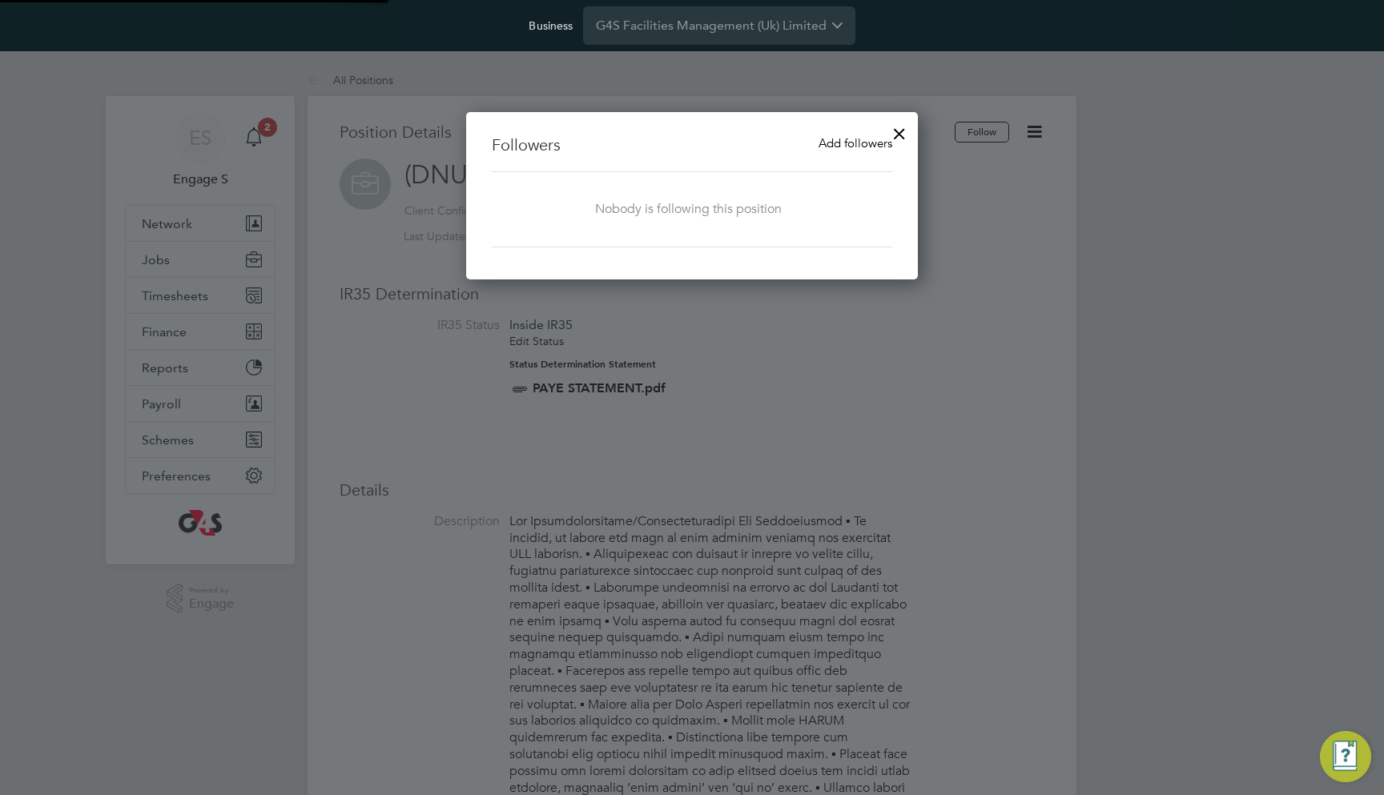
scroll to position [167, 452]
